Goal: Navigation & Orientation: Find specific page/section

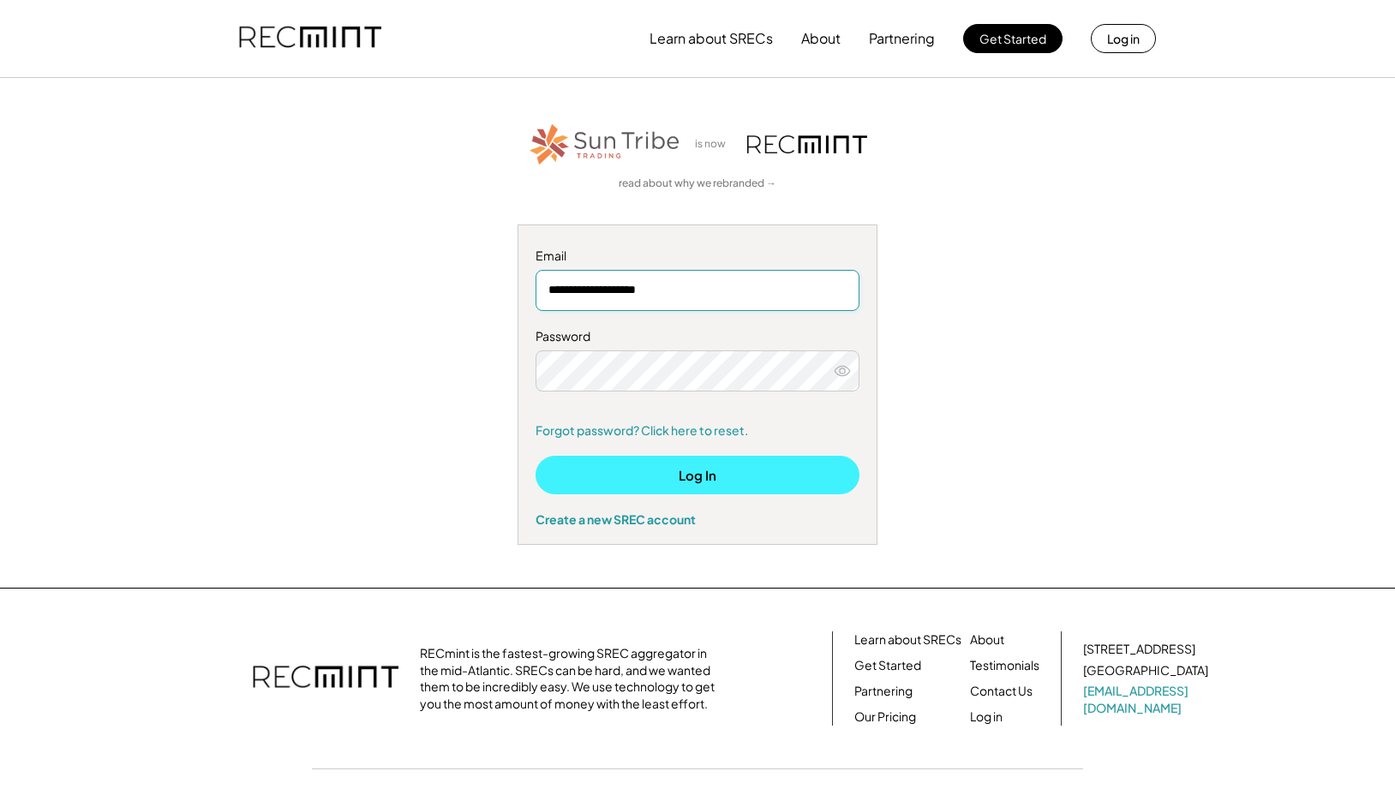
click at [662, 477] on button "Log In" at bounding box center [698, 475] width 324 height 39
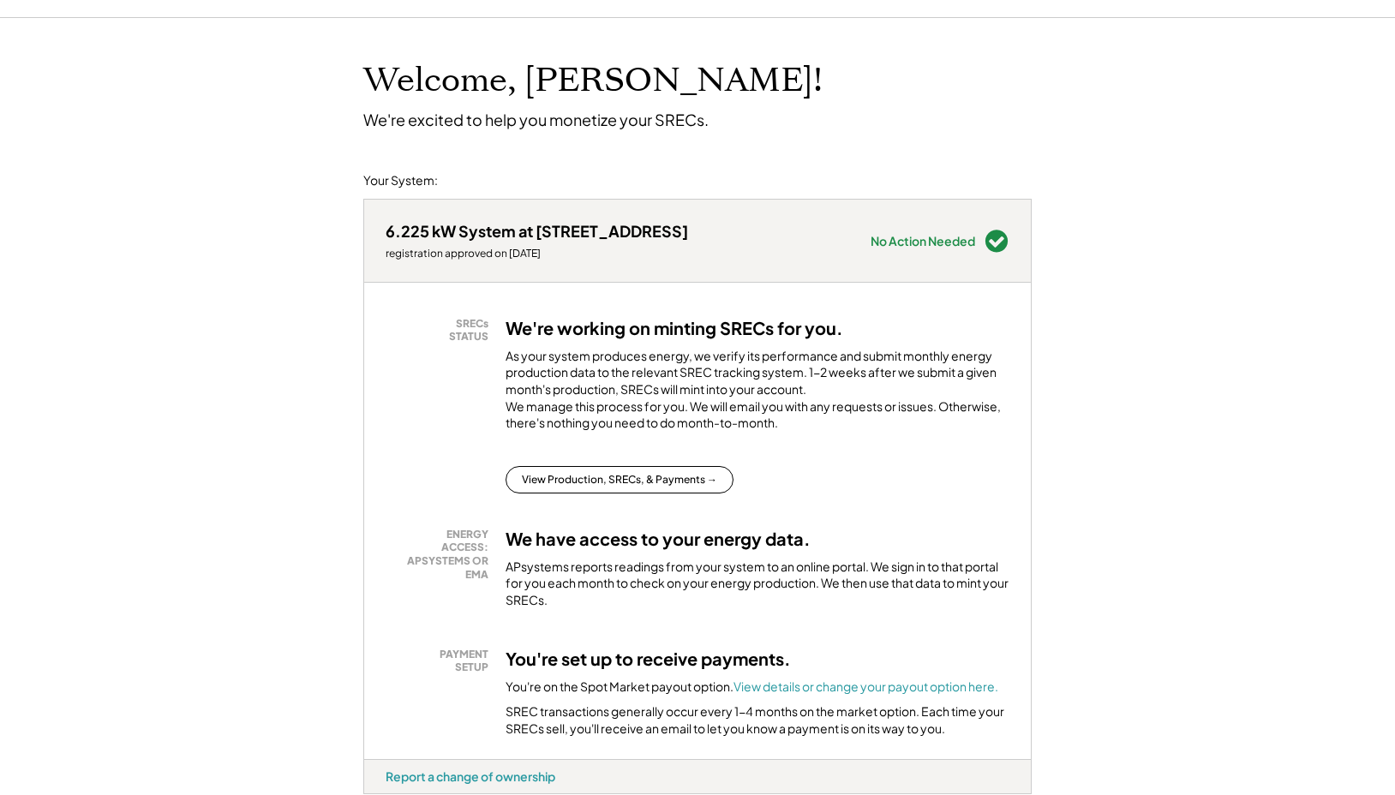
scroll to position [71, 0]
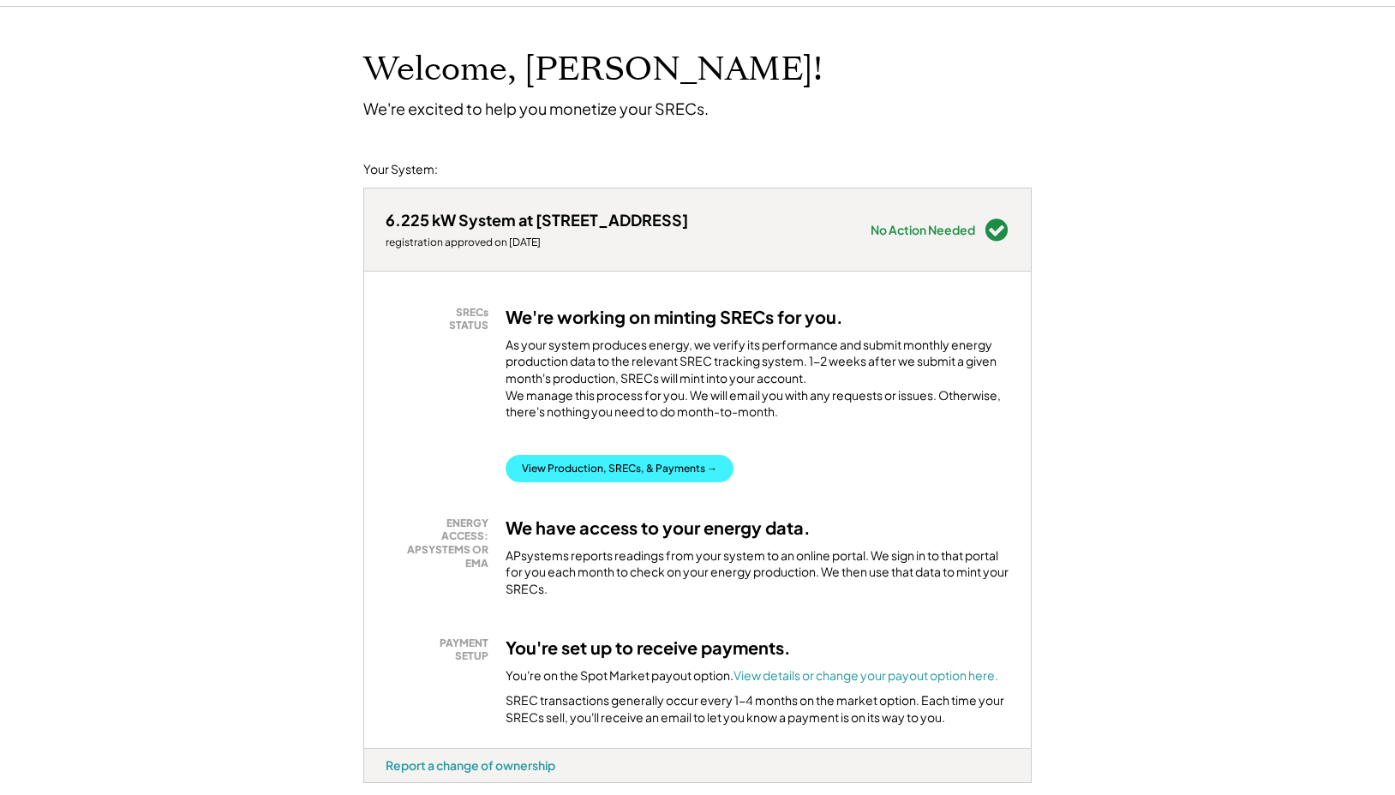
click at [625, 483] on button "View Production, SRECs, & Payments →" at bounding box center [620, 468] width 228 height 27
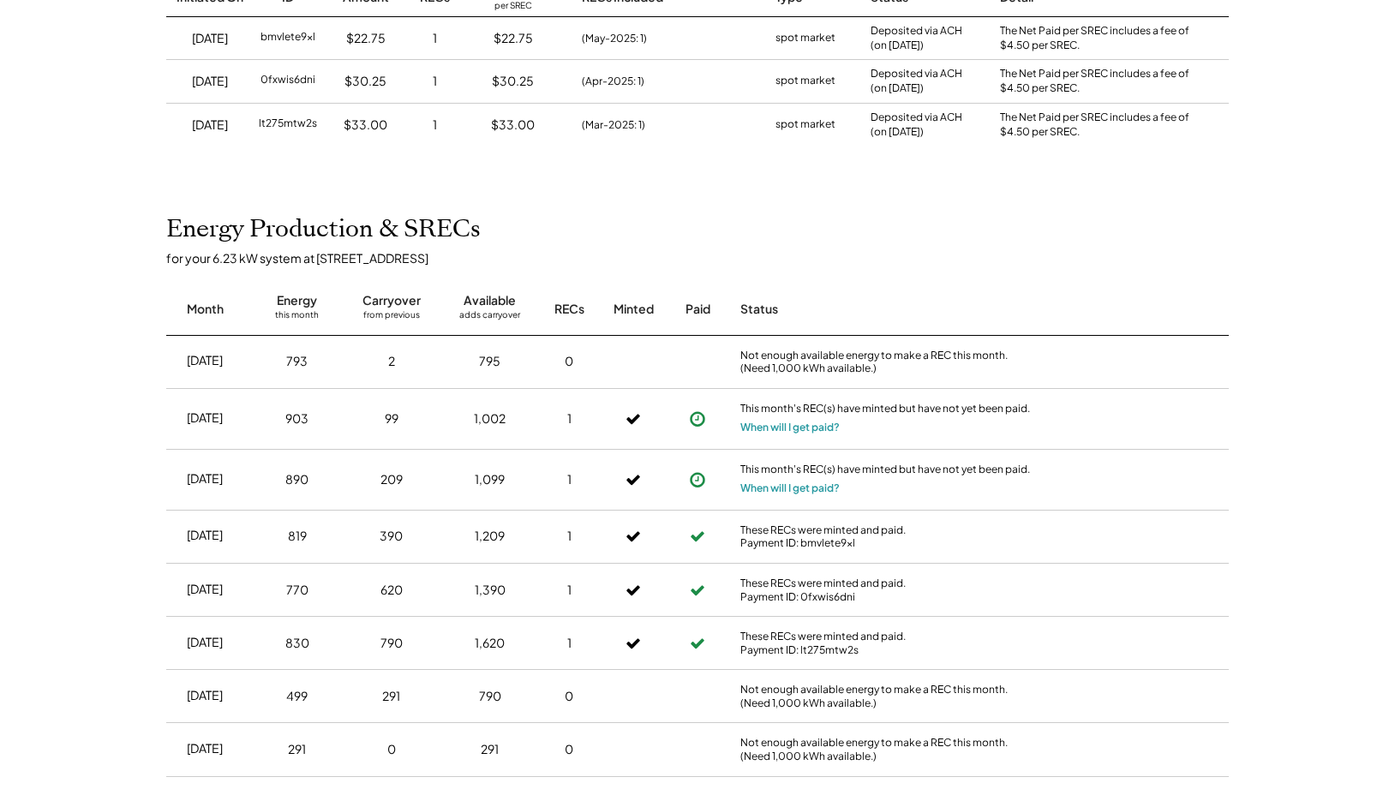
scroll to position [301, 0]
